Goal: Task Accomplishment & Management: Complete application form

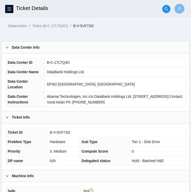
scroll to position [203, 0]
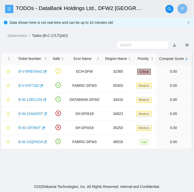
click at [9, 8] on icon "menu" at bounding box center [9, 9] width 4 height 4
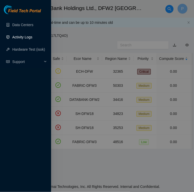
click at [19, 35] on link "Activity Logs" at bounding box center [22, 37] width 20 height 4
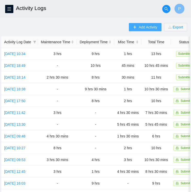
click at [146, 28] on span "Add Activity" at bounding box center [147, 27] width 18 height 6
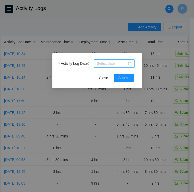
click at [130, 64] on div at bounding box center [114, 64] width 35 height 6
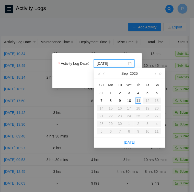
type input "[DATE]"
click at [138, 101] on div "11" at bounding box center [139, 101] width 6 height 6
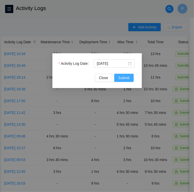
click at [125, 79] on span "Submit" at bounding box center [124, 78] width 11 height 6
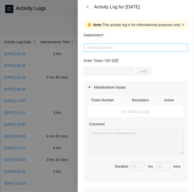
click at [110, 51] on div "Add Datacenters" at bounding box center [136, 48] width 104 height 8
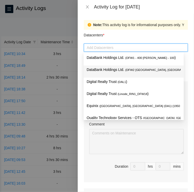
click at [110, 69] on p "DataBank Holdings Ltd. ( DFW2 [GEOGRAPHIC_DATA], [GEOGRAPHIC_DATA] )" at bounding box center [134, 70] width 94 height 6
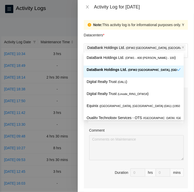
click at [132, 36] on div "Datacenters *" at bounding box center [136, 37] width 104 height 14
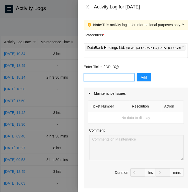
click at [107, 73] on input "text" at bounding box center [109, 77] width 51 height 8
paste input "DP80405"
type input "DP80405"
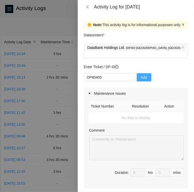
click at [143, 73] on button "Add" at bounding box center [144, 77] width 15 height 8
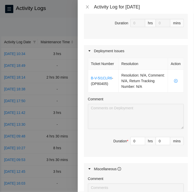
scroll to position [150, 0]
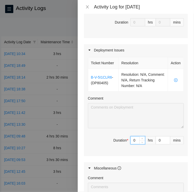
click at [133, 140] on input "0" at bounding box center [138, 141] width 14 height 8
type input "10"
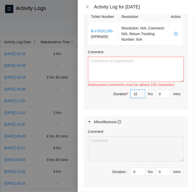
scroll to position [197, 0]
type input "10"
click at [156, 169] on input "0" at bounding box center [163, 172] width 14 height 8
type input "30"
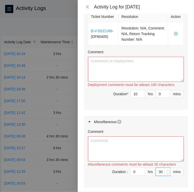
type input "30"
click at [128, 149] on textarea "Comment" at bounding box center [136, 149] width 96 height 25
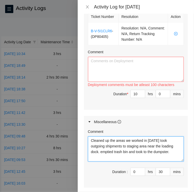
type textarea "Cleaned up the areas we worked in [DATE] took outgoing shipments to staging are…"
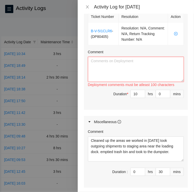
click at [147, 59] on textarea "Comment" at bounding box center [136, 69] width 96 height 25
paste textarea "Activity Log 9/11 DP80405 • Rack KF12 Completed Leaf to Spine uplinks • Rack KG…"
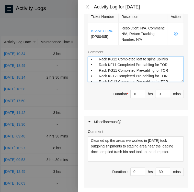
scroll to position [0, 0]
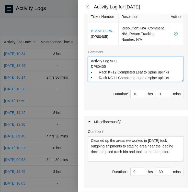
type textarea "Activity Log 9/11 DP80405 • Rack KF12 Completed Leaf to Spine uplinks • Rack KG…"
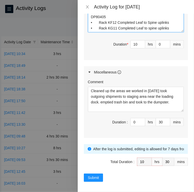
scroll to position [246, 0]
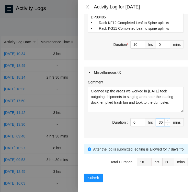
click at [157, 121] on input "30" at bounding box center [163, 123] width 14 height 8
type input "0"
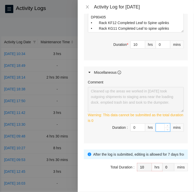
type input "1"
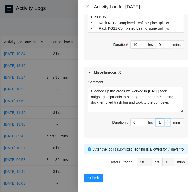
type input "15"
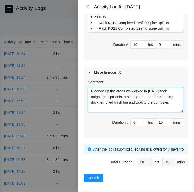
click at [173, 99] on textarea "Cleaned up the areas we worked in [DATE] took outgoing shipments to staging are…" at bounding box center [136, 99] width 96 height 25
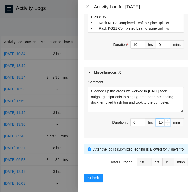
click at [159, 121] on input "15" at bounding box center [163, 123] width 14 height 8
type input "3"
type input "30"
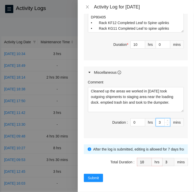
type input "30"
type input "9"
click at [142, 45] on icon "down" at bounding box center [143, 46] width 2 height 2
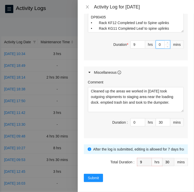
click at [158, 43] on input "0" at bounding box center [163, 45] width 14 height 8
type input "4"
type input "34"
type input "45"
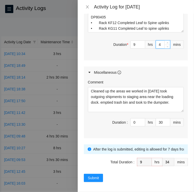
type input "10"
type input "15"
type input "45"
click at [155, 54] on div "Ticket Number Resolution Action B-V-5I1CLR6 - ( DP80405 ) Resolution: N/A, Comm…" at bounding box center [136, 10] width 104 height 100
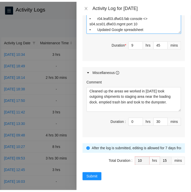
scroll to position [141, 0]
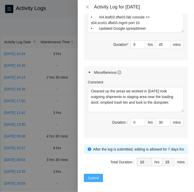
click at [91, 177] on span "Submit" at bounding box center [93, 178] width 11 height 6
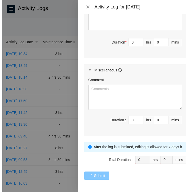
scroll to position [0, 0]
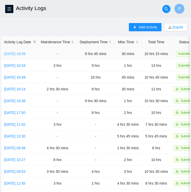
click at [23, 52] on link "[DATE] 18:09" at bounding box center [14, 54] width 21 height 4
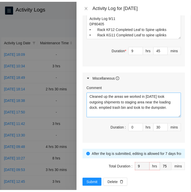
scroll to position [246, 0]
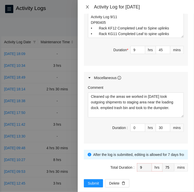
click at [87, 8] on icon "close" at bounding box center [88, 7] width 4 height 4
